Goal: Information Seeking & Learning: Learn about a topic

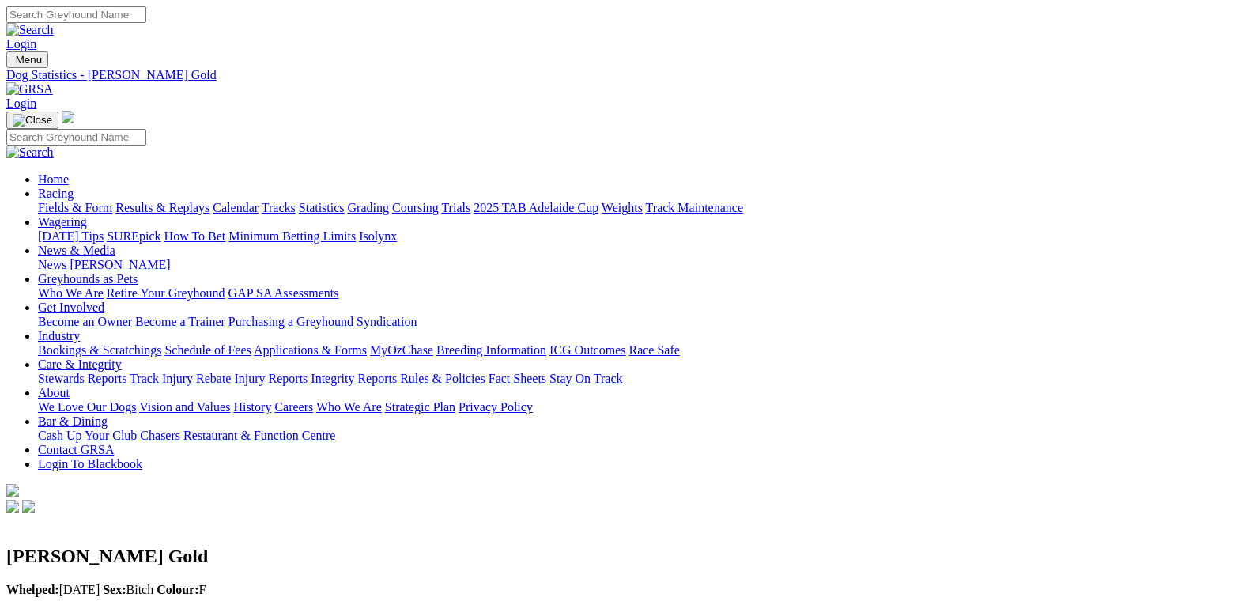
scroll to position [949, 0]
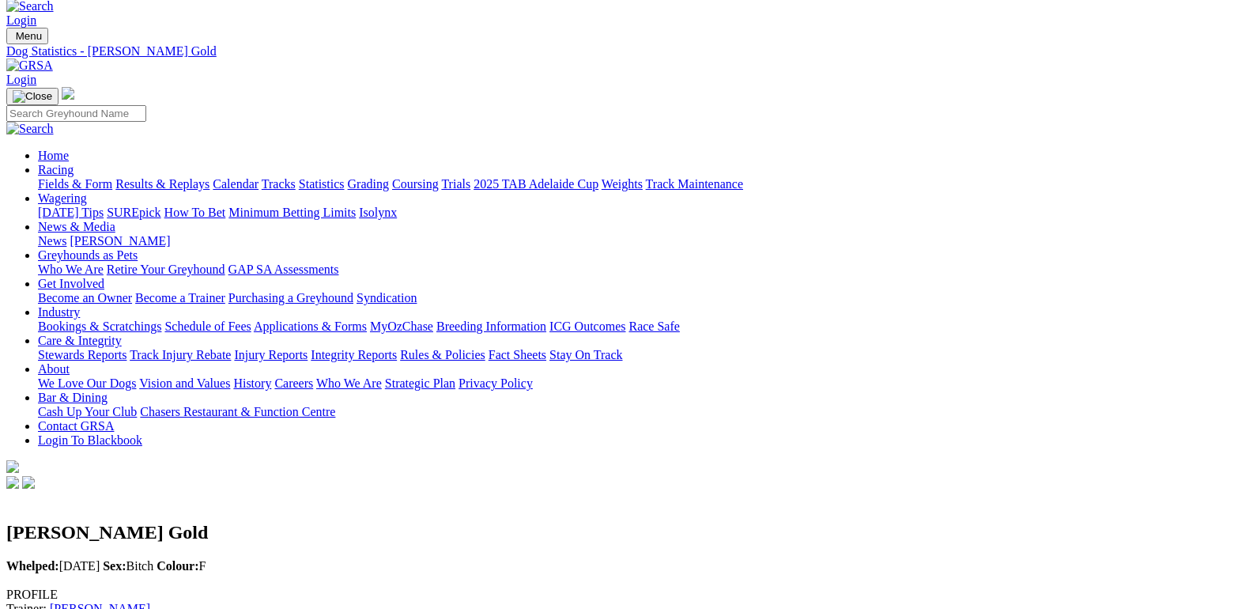
scroll to position [0, 0]
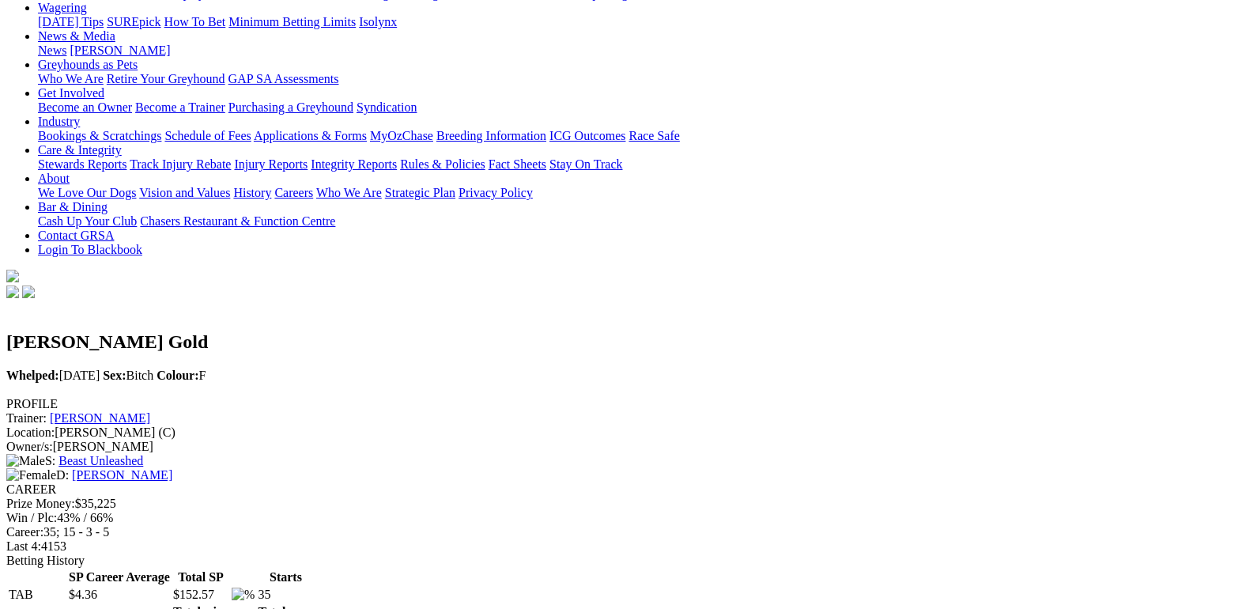
scroll to position [237, 0]
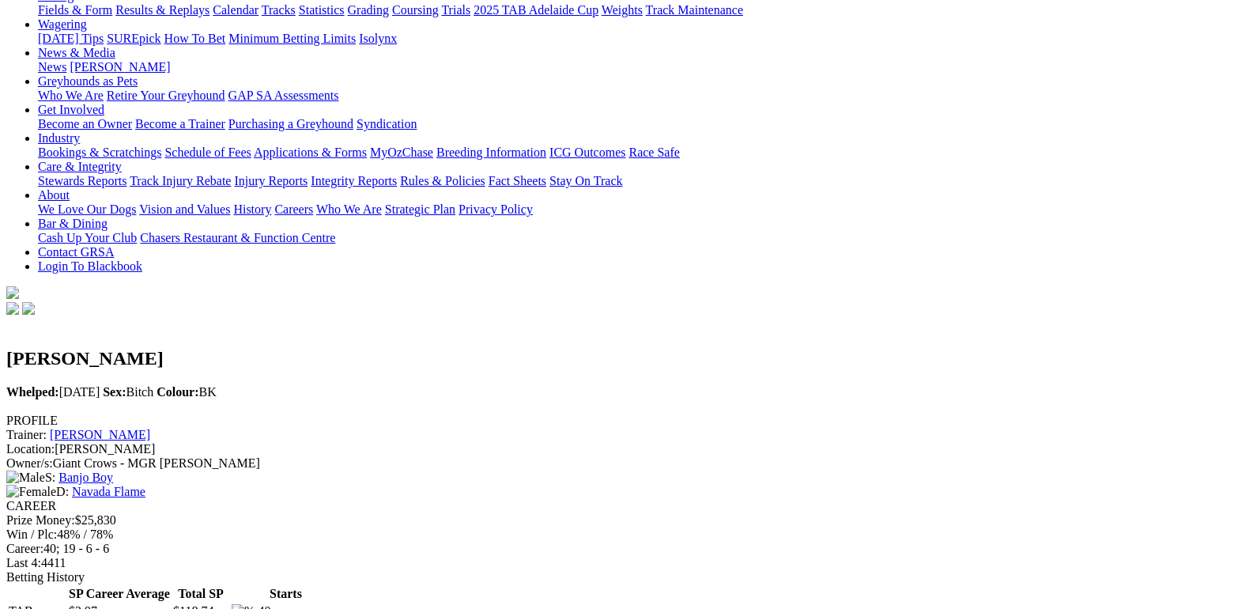
scroll to position [237, 0]
